Goal: Task Accomplishment & Management: Complete application form

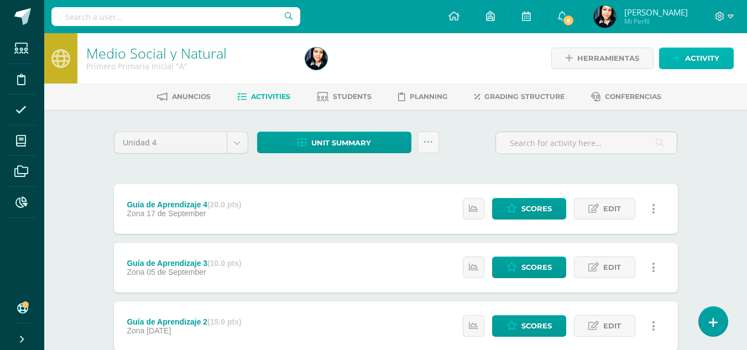
click at [699, 56] on span "Activity" at bounding box center [702, 58] width 34 height 20
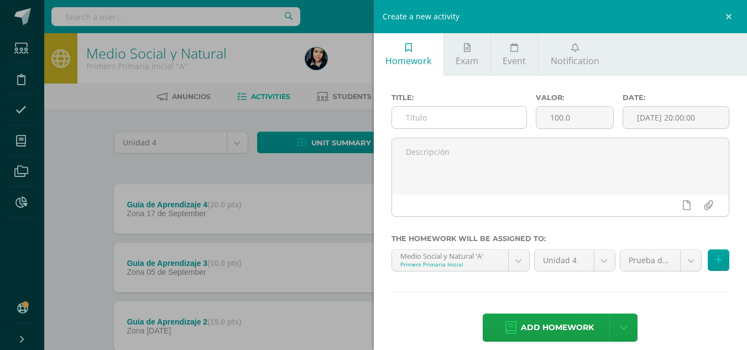
click at [454, 111] on input "text" at bounding box center [459, 118] width 134 height 22
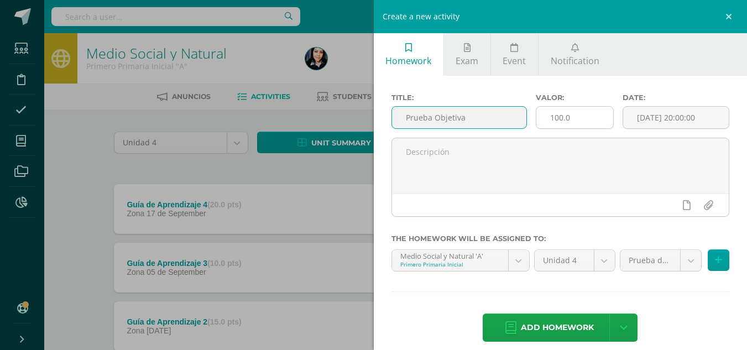
type input "Prueba Objetiva"
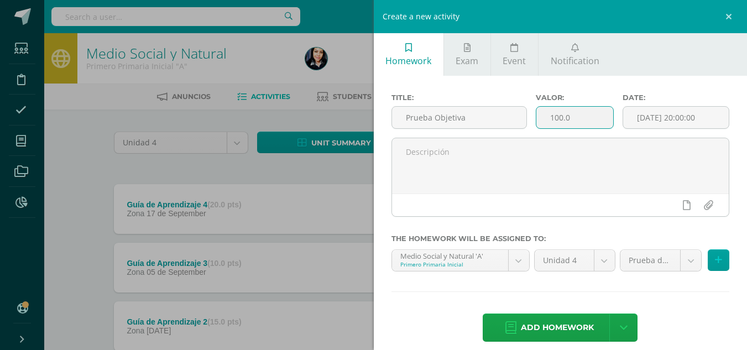
click at [554, 119] on input "100.0" at bounding box center [575, 118] width 77 height 22
type input "40.0"
click at [662, 112] on input "[DATE] 20:00:00" at bounding box center [676, 118] width 106 height 22
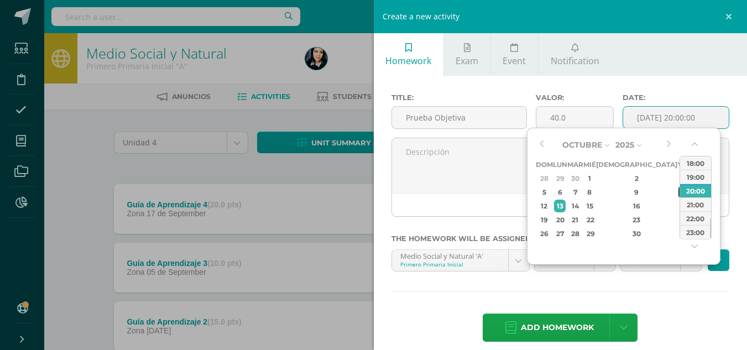
click at [679, 195] on div "10" at bounding box center [684, 192] width 10 height 13
click at [693, 175] on div "10:00" at bounding box center [695, 174] width 31 height 14
type input "2025-10-10 10:00"
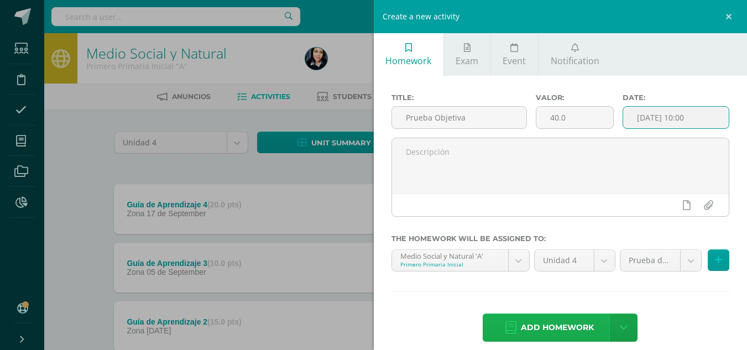
click at [569, 324] on span "Add homework" at bounding box center [557, 327] width 73 height 27
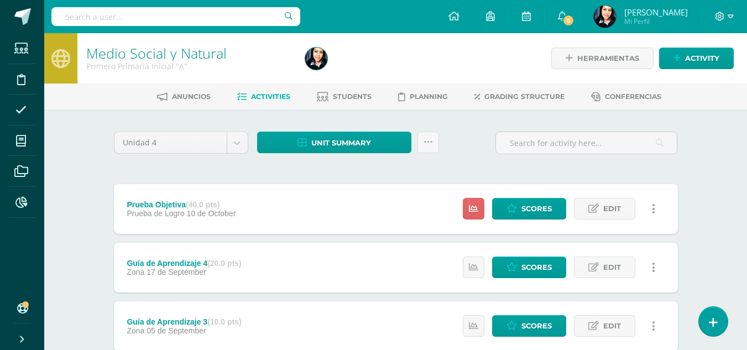
scroll to position [55, 0]
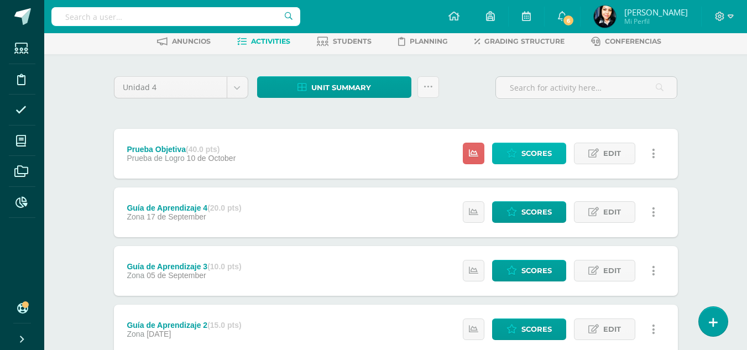
click at [524, 152] on span "Scores" at bounding box center [537, 153] width 30 height 20
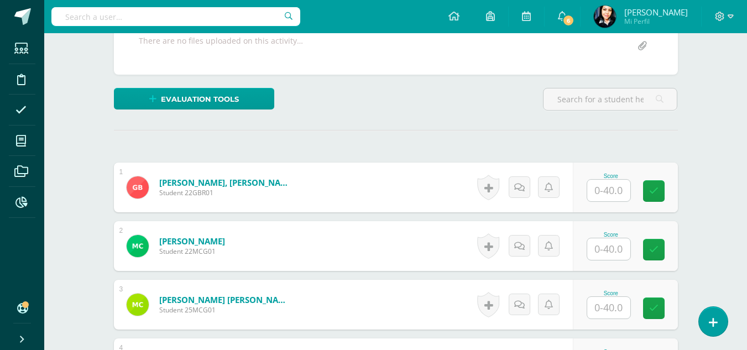
scroll to position [332, 0]
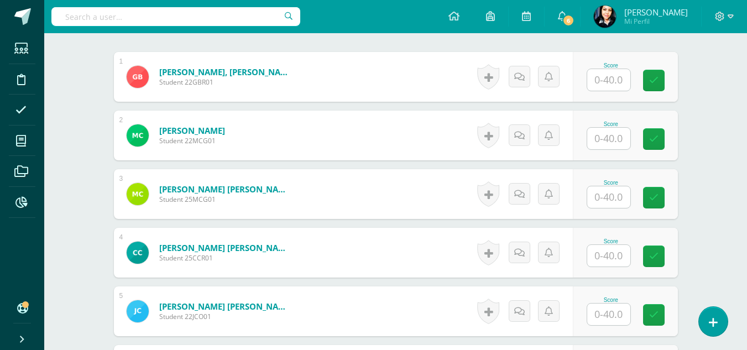
click at [613, 82] on input "text" at bounding box center [609, 80] width 43 height 22
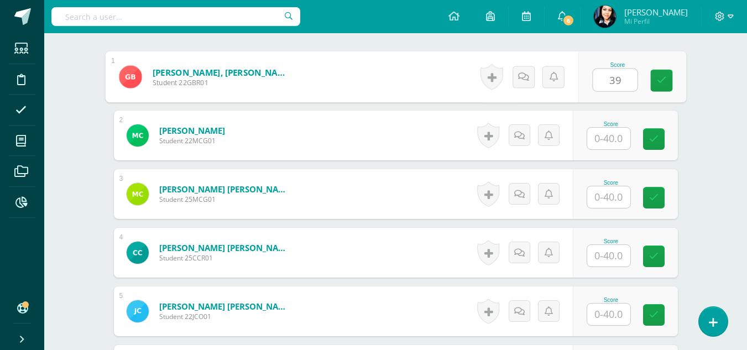
type input "39"
click at [607, 139] on input "text" at bounding box center [609, 139] width 43 height 22
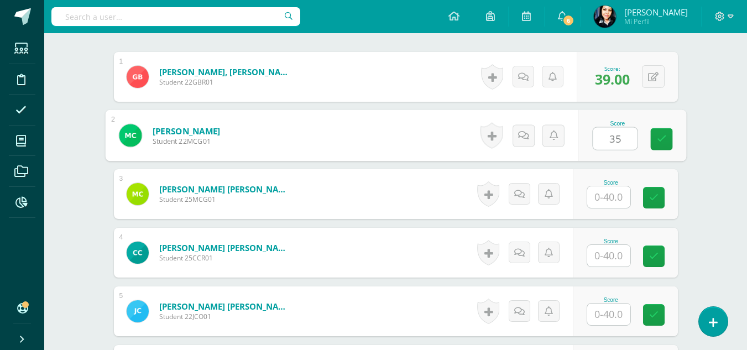
type input "35"
click at [612, 200] on input "text" at bounding box center [609, 197] width 43 height 22
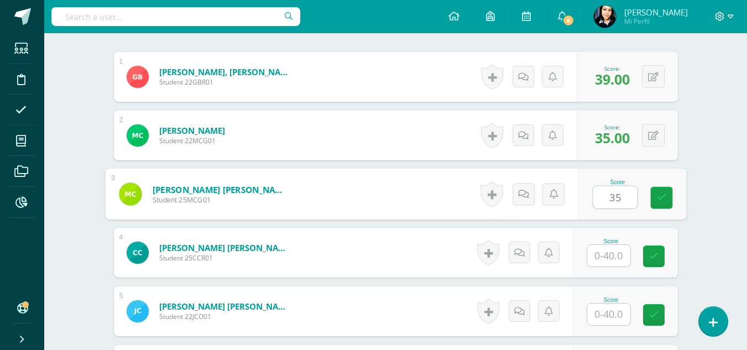
type input "35"
click at [613, 256] on input "text" at bounding box center [609, 256] width 43 height 22
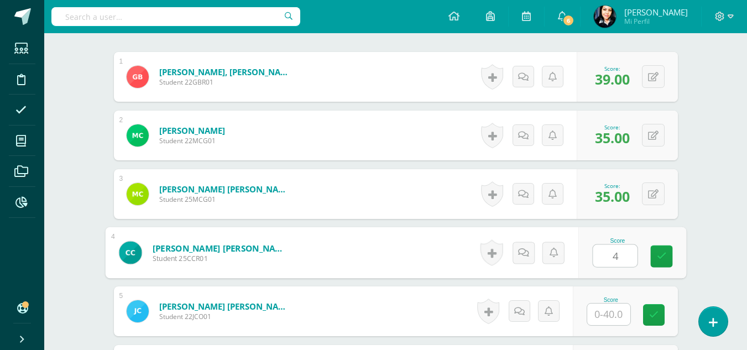
type input "40"
click at [656, 258] on link at bounding box center [662, 257] width 22 height 22
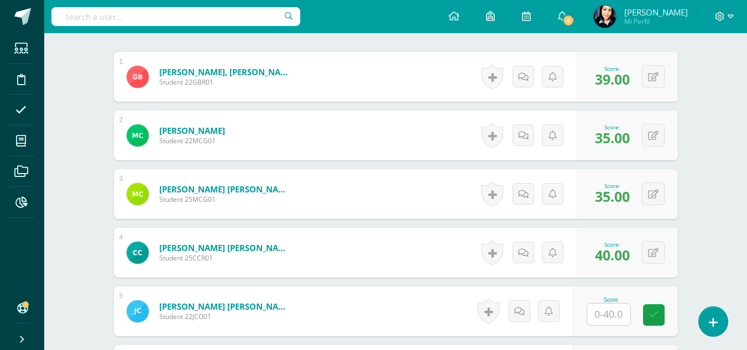
scroll to position [498, 0]
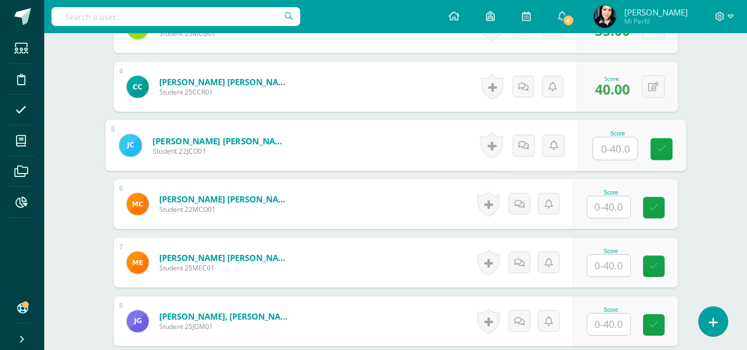
click at [615, 153] on input "text" at bounding box center [615, 149] width 44 height 22
type input "40"
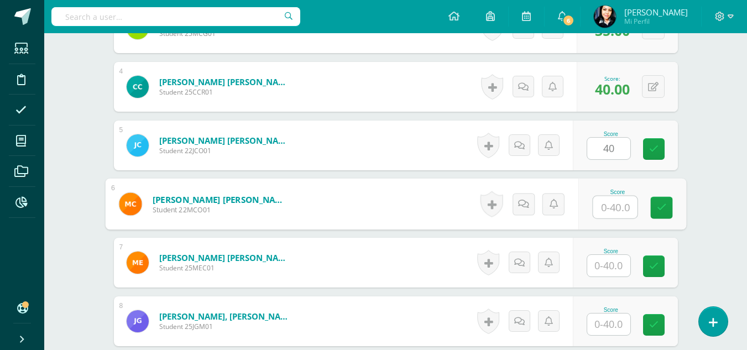
click at [609, 206] on input "text" at bounding box center [615, 207] width 44 height 22
type input "39"
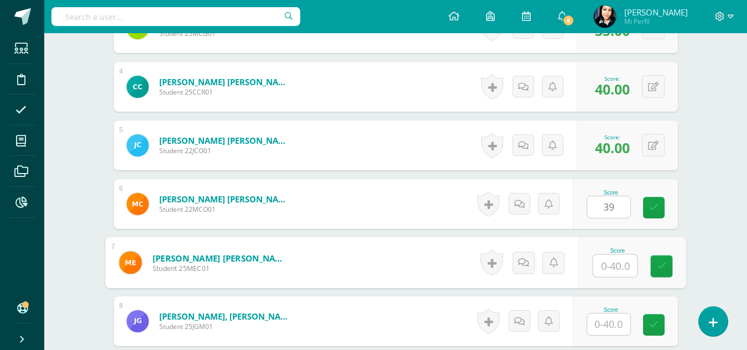
click at [610, 270] on input "text" at bounding box center [615, 266] width 44 height 22
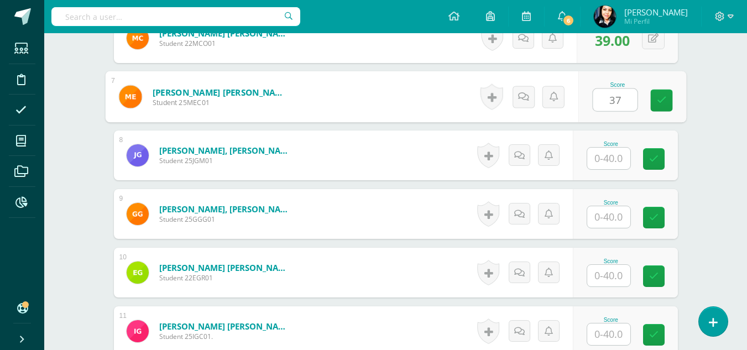
type input "37"
click at [616, 159] on input "text" at bounding box center [609, 159] width 43 height 22
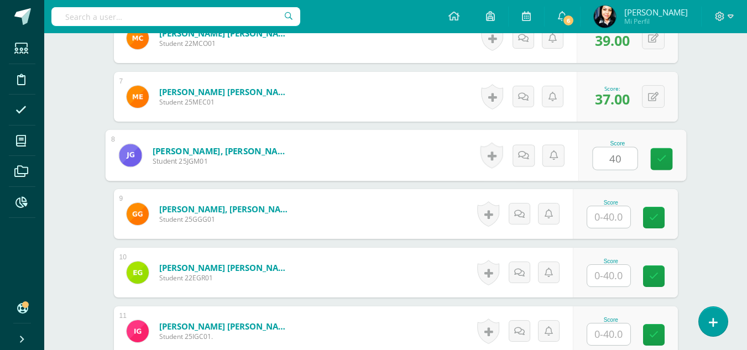
type input "40"
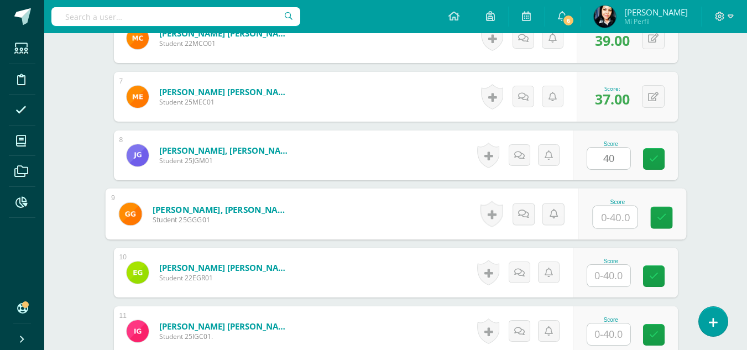
click at [616, 215] on input "text" at bounding box center [615, 217] width 44 height 22
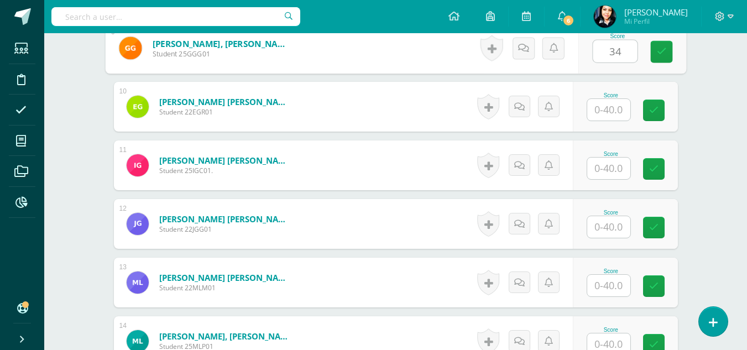
type input "34"
click at [615, 105] on input "text" at bounding box center [609, 110] width 43 height 22
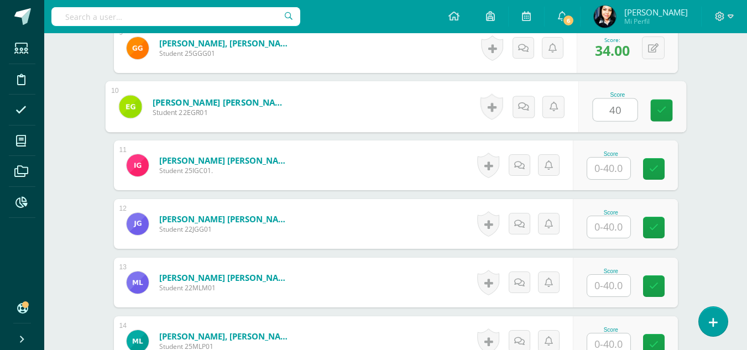
type input "40"
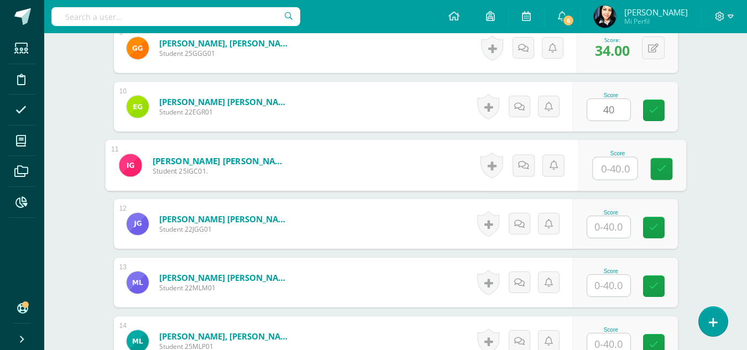
click at [609, 171] on input "text" at bounding box center [615, 169] width 44 height 22
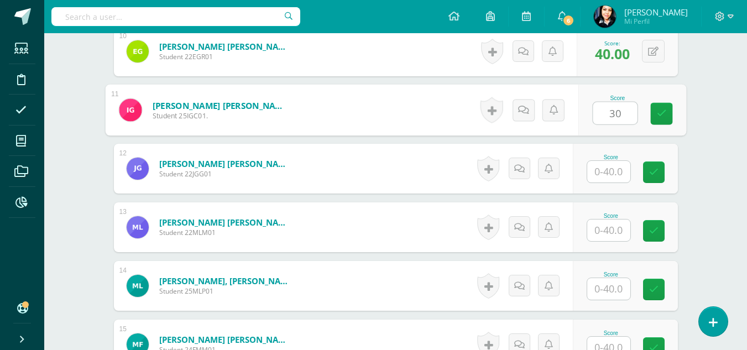
type input "30"
click at [612, 165] on input "text" at bounding box center [609, 172] width 43 height 22
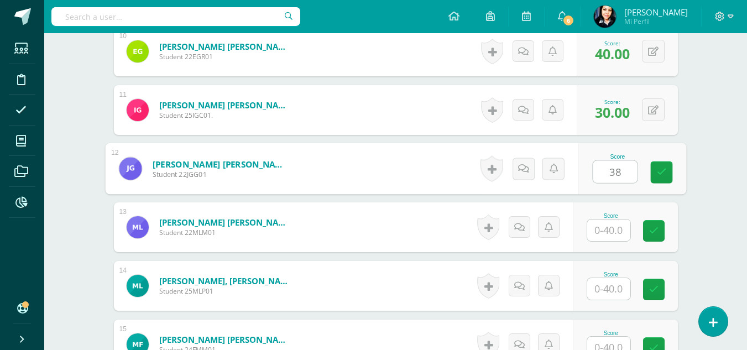
type input "38"
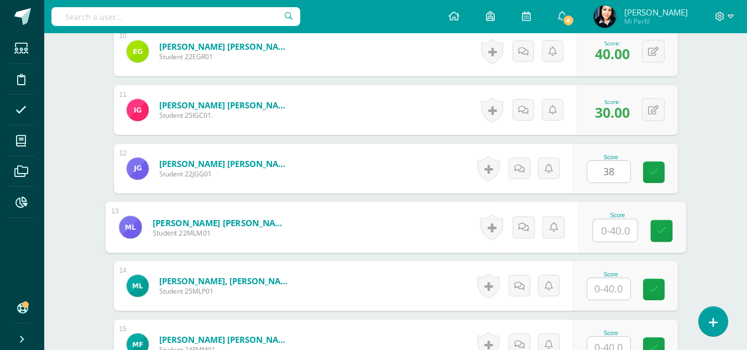
click at [611, 228] on input "text" at bounding box center [615, 231] width 44 height 22
type input "35"
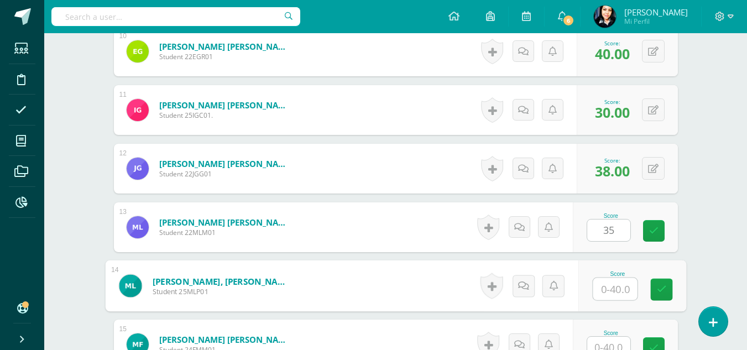
click at [610, 290] on input "text" at bounding box center [615, 289] width 44 height 22
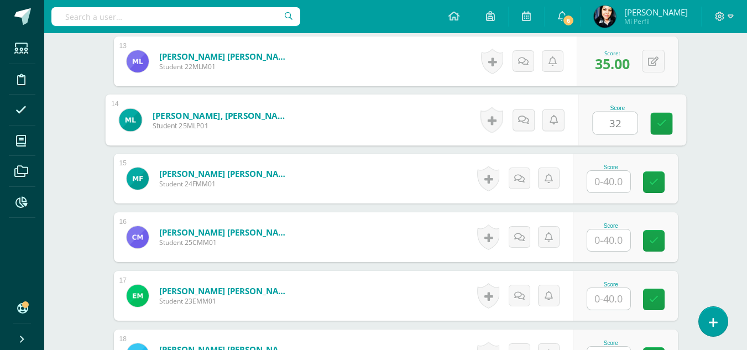
scroll to position [1107, 0]
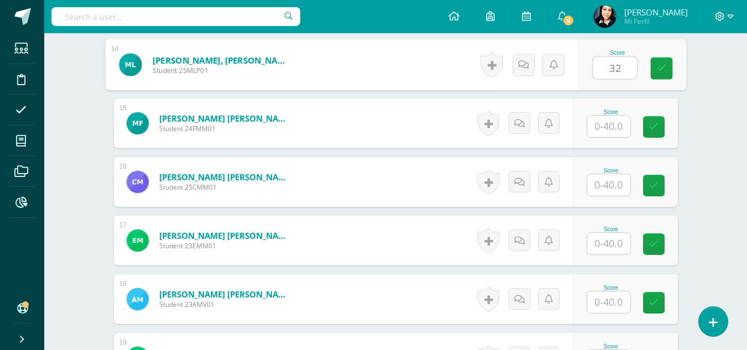
type input "32"
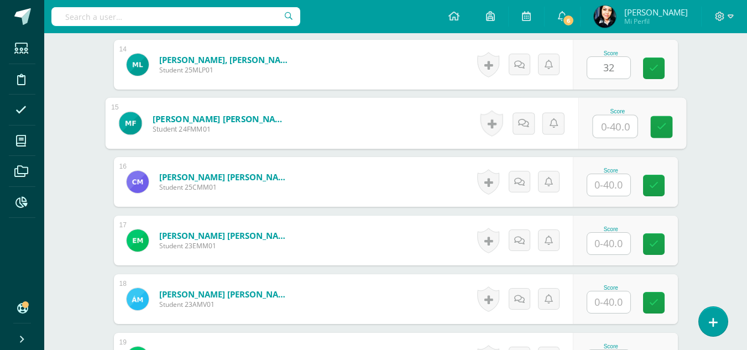
click at [611, 127] on input "text" at bounding box center [615, 127] width 44 height 22
type input "40"
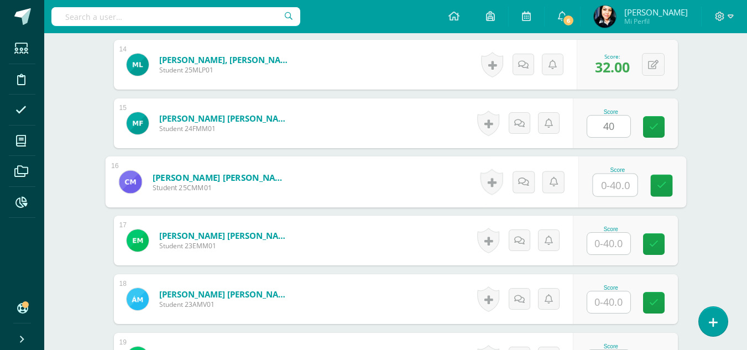
click at [611, 189] on input "text" at bounding box center [615, 185] width 44 height 22
type input "36"
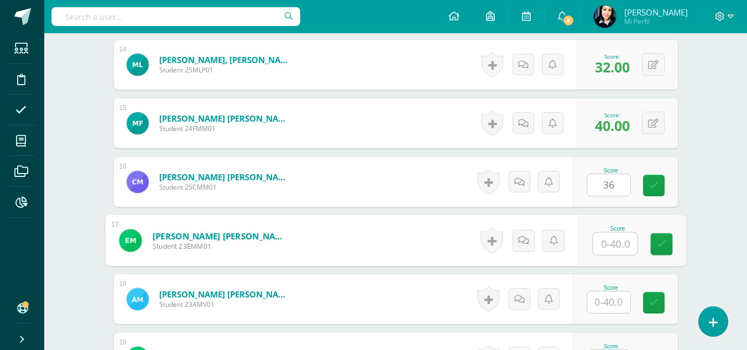
click at [610, 244] on input "text" at bounding box center [615, 244] width 44 height 22
type input "33"
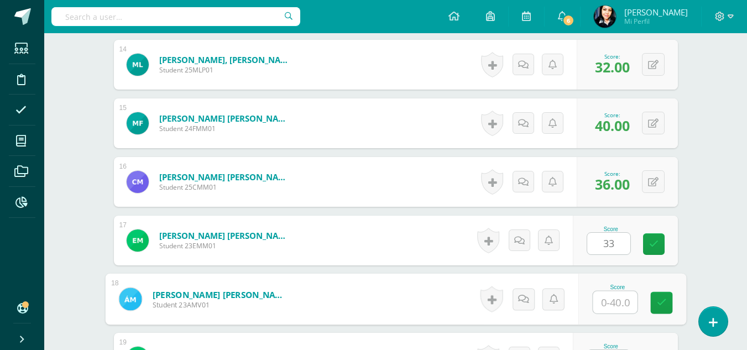
click at [610, 305] on input "text" at bounding box center [615, 303] width 44 height 22
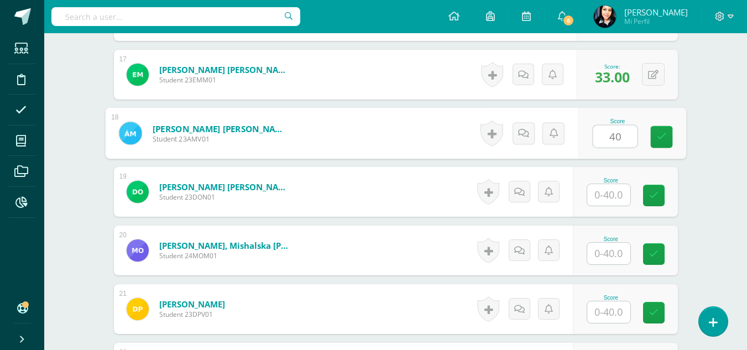
type input "40"
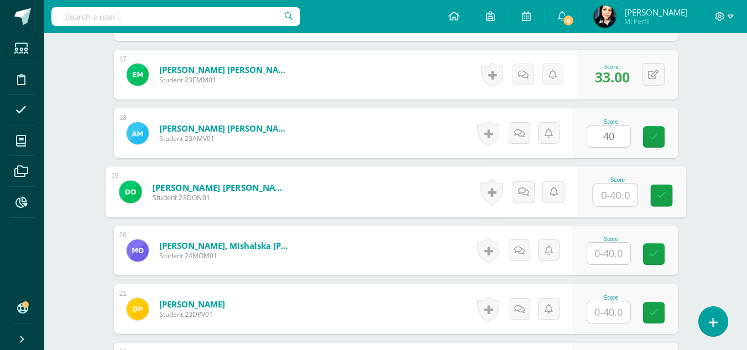
click at [607, 199] on input "text" at bounding box center [615, 195] width 44 height 22
type input "39"
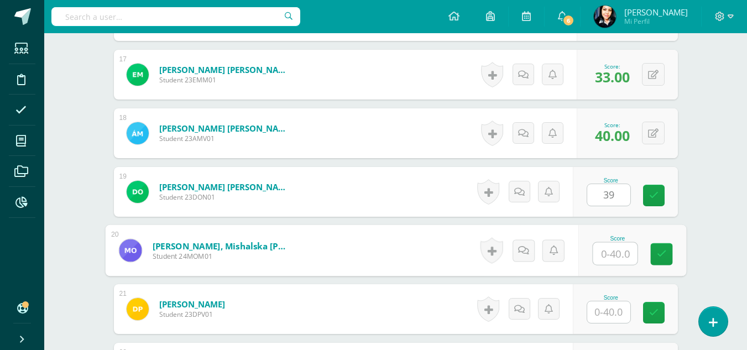
click at [615, 253] on input "text" at bounding box center [615, 254] width 44 height 22
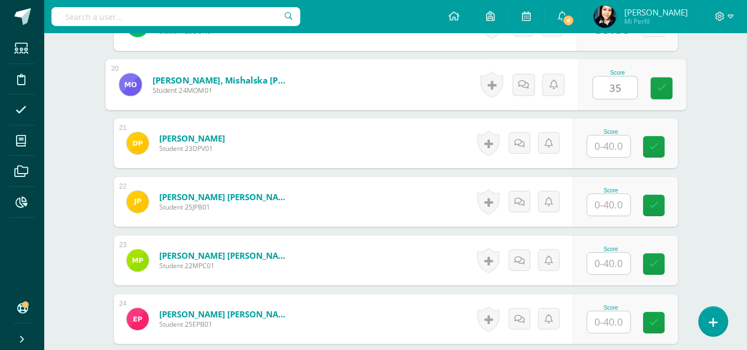
scroll to position [1494, 0]
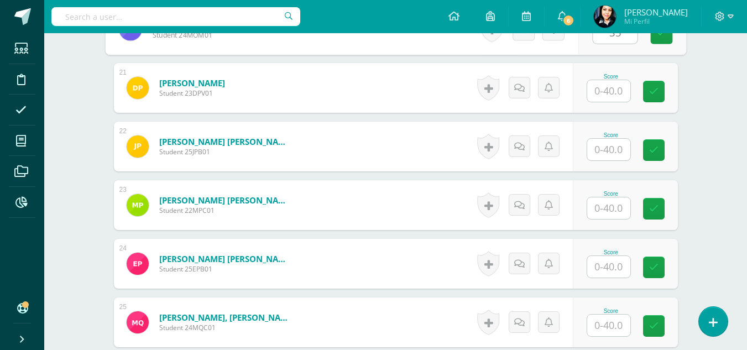
type input "35"
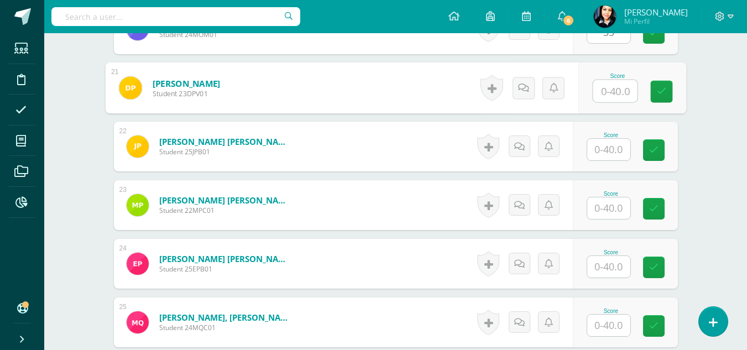
click at [615, 94] on input "text" at bounding box center [615, 91] width 44 height 22
type input "39"
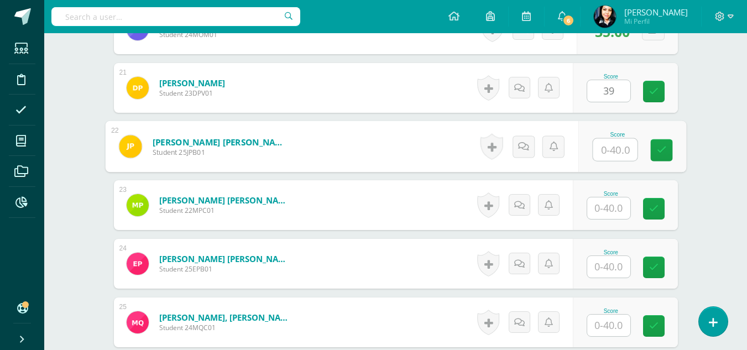
click at [610, 150] on input "text" at bounding box center [615, 150] width 44 height 22
type input "35"
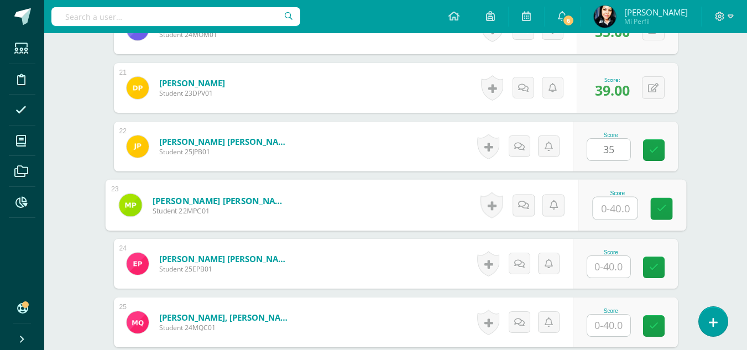
click at [611, 206] on input "text" at bounding box center [615, 209] width 44 height 22
type input "40"
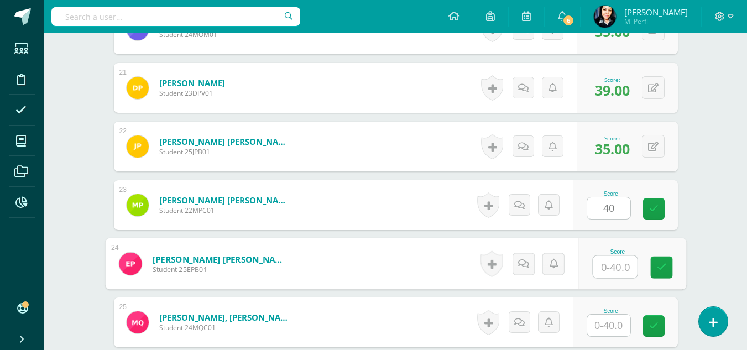
click at [611, 267] on input "text" at bounding box center [615, 267] width 44 height 22
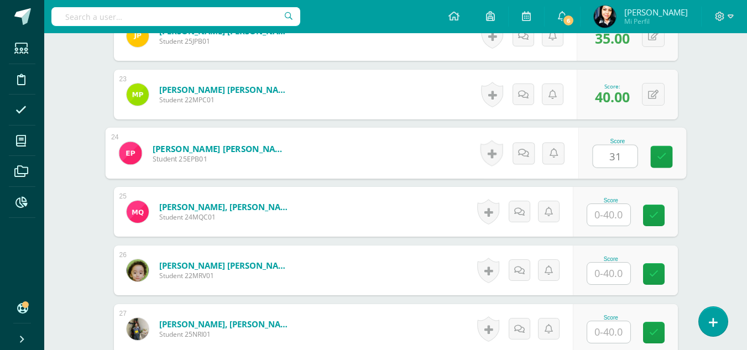
scroll to position [1660, 0]
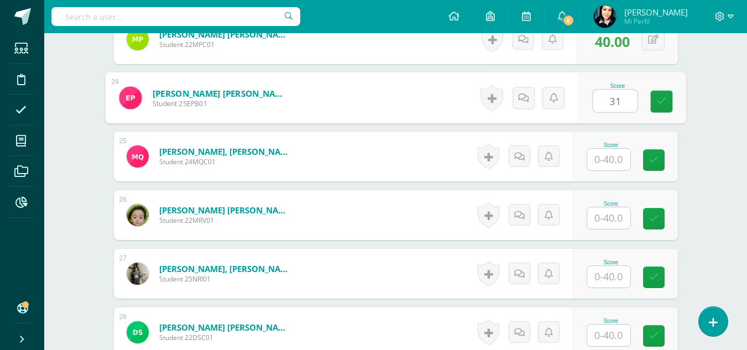
type input "31"
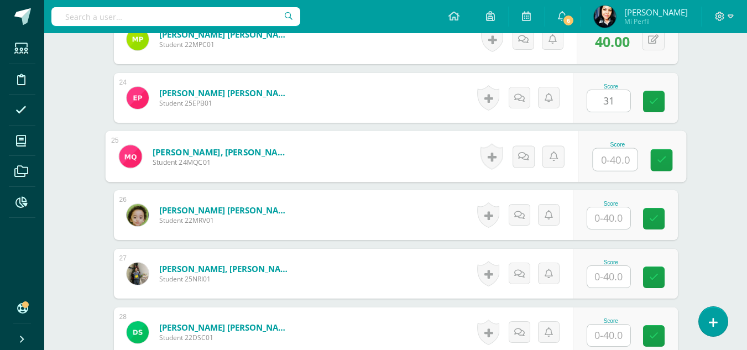
click at [614, 161] on input "text" at bounding box center [615, 160] width 44 height 22
type input "35"
click at [610, 217] on input "text" at bounding box center [609, 218] width 43 height 22
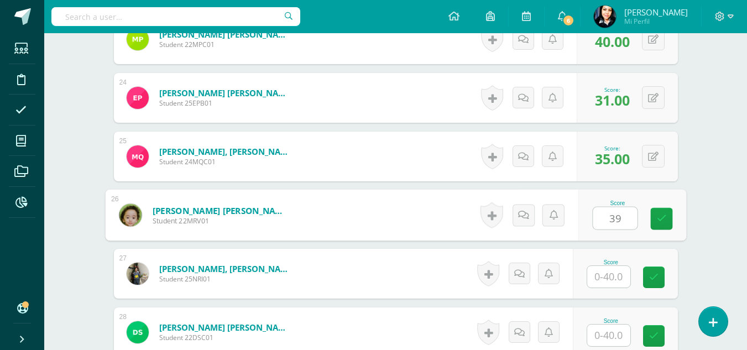
scroll to position [1716, 0]
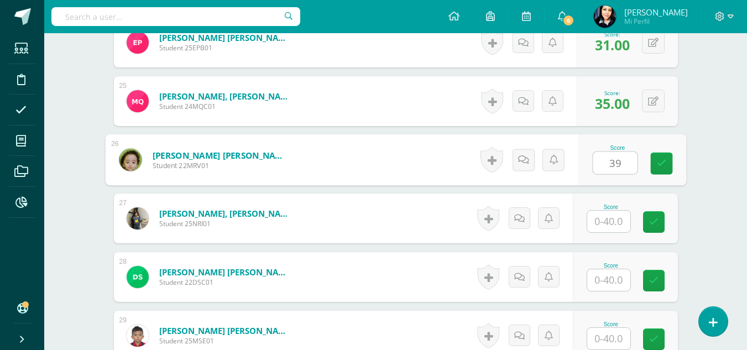
type input "39"
click at [612, 225] on input "text" at bounding box center [609, 222] width 43 height 22
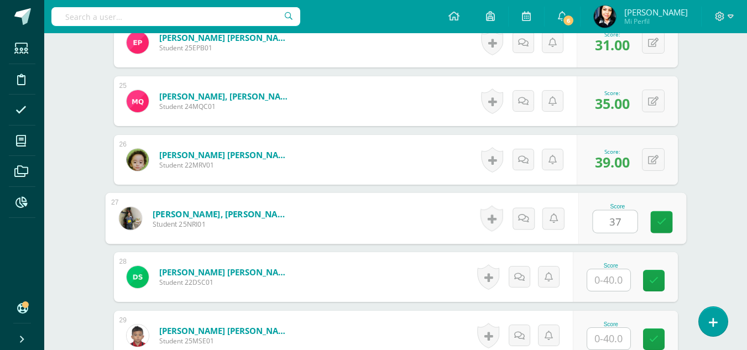
type input "37"
click at [610, 280] on input "text" at bounding box center [609, 280] width 43 height 22
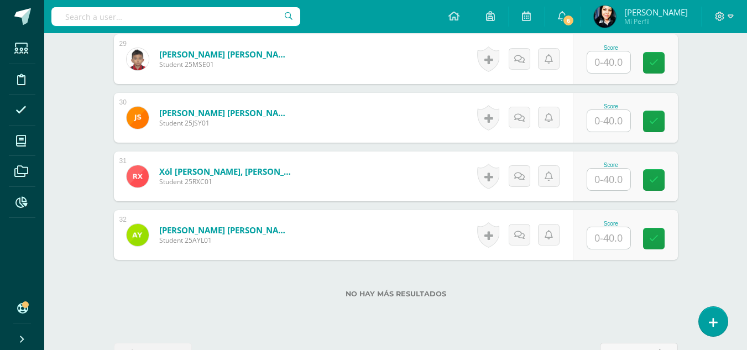
scroll to position [1937, 0]
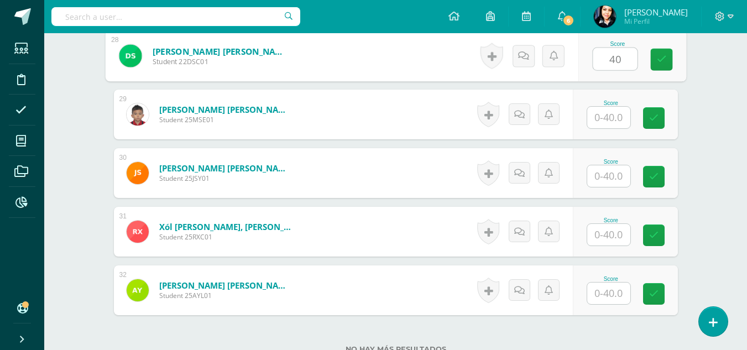
type input "40"
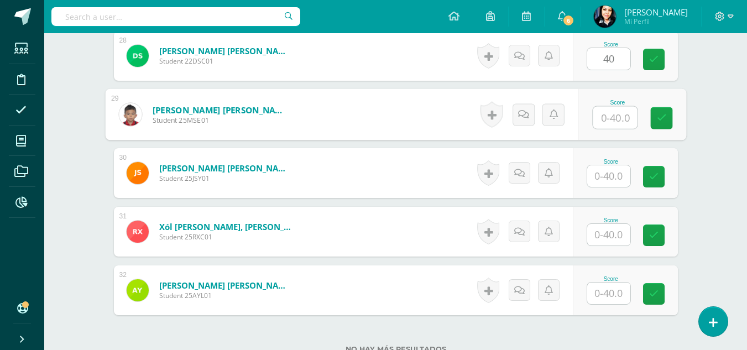
click at [614, 119] on input "text" at bounding box center [615, 118] width 44 height 22
type input "35"
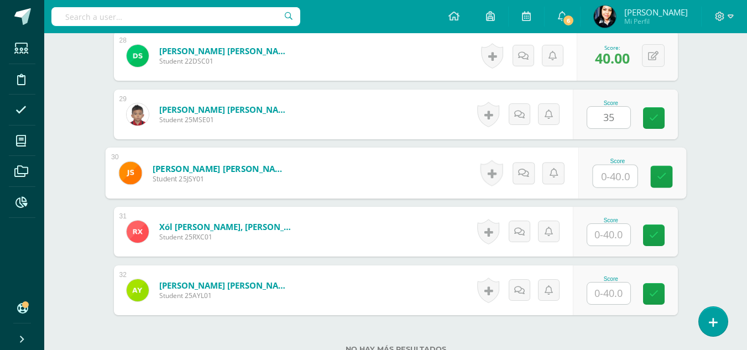
click at [611, 180] on input "text" at bounding box center [615, 176] width 44 height 22
type input "37"
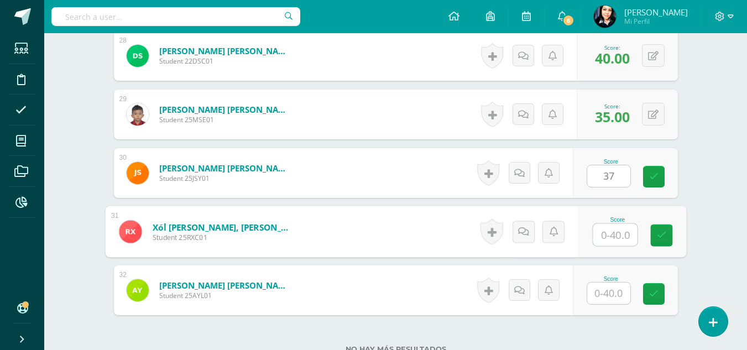
click at [611, 233] on input "text" at bounding box center [615, 235] width 44 height 22
type input "36"
click at [609, 297] on input "text" at bounding box center [609, 294] width 43 height 22
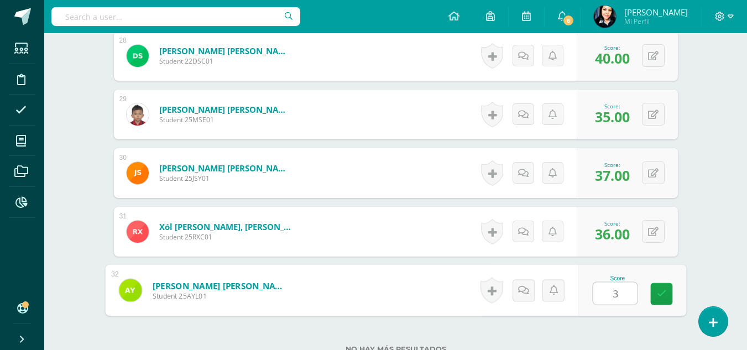
type input "36"
click at [661, 296] on icon at bounding box center [662, 293] width 10 height 9
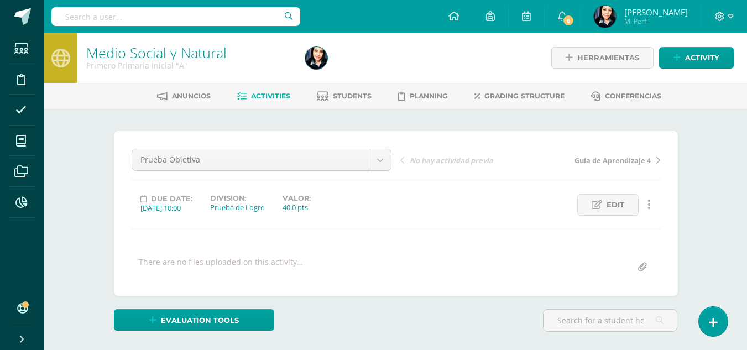
scroll to position [0, 0]
